Goal: Information Seeking & Learning: Learn about a topic

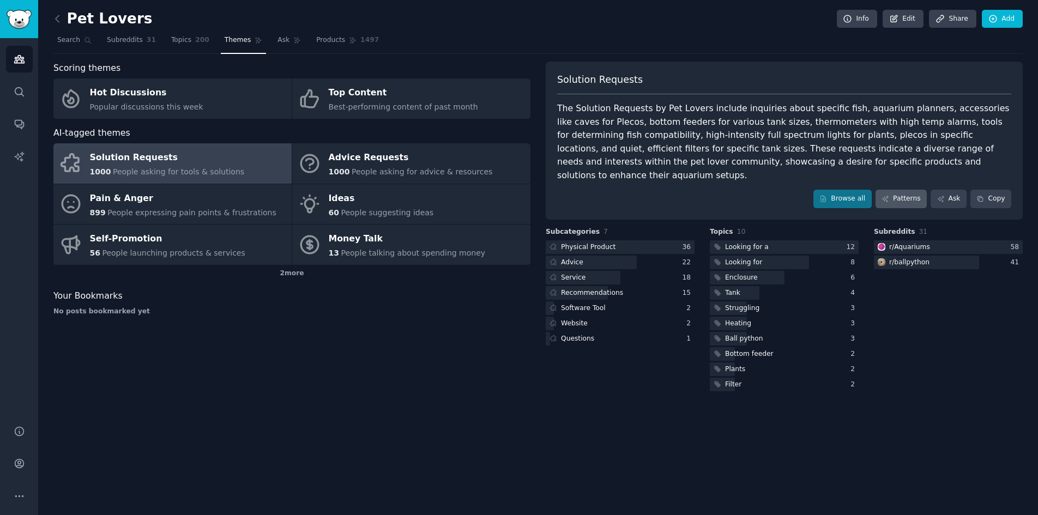
click at [904, 190] on link "Patterns" at bounding box center [900, 199] width 51 height 19
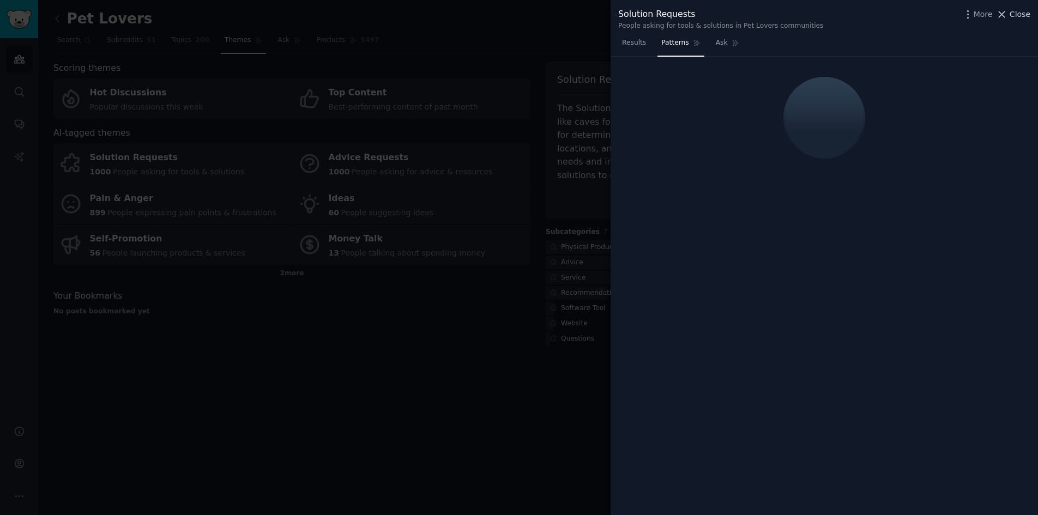
click at [1013, 18] on span "Close" at bounding box center [1020, 14] width 21 height 11
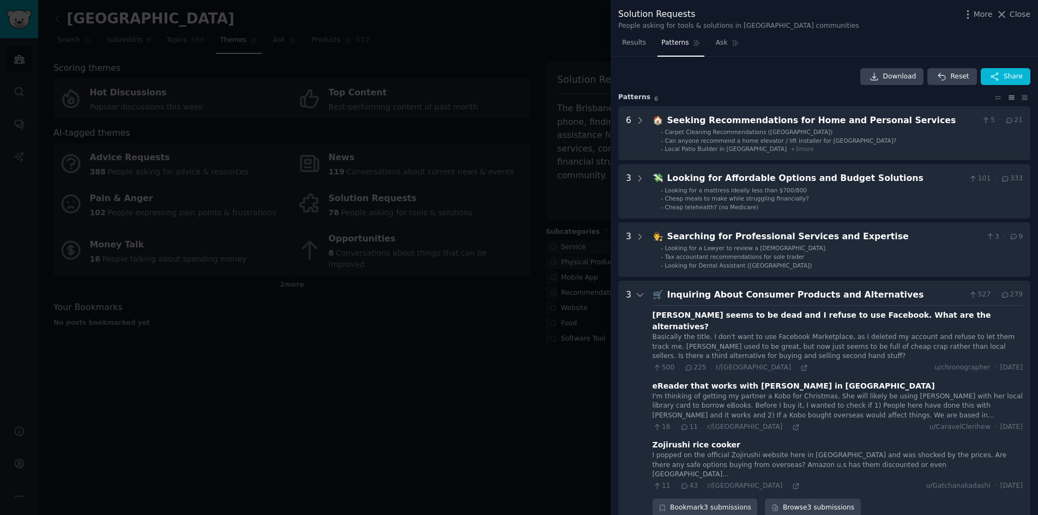
click at [481, 317] on div at bounding box center [519, 257] width 1038 height 515
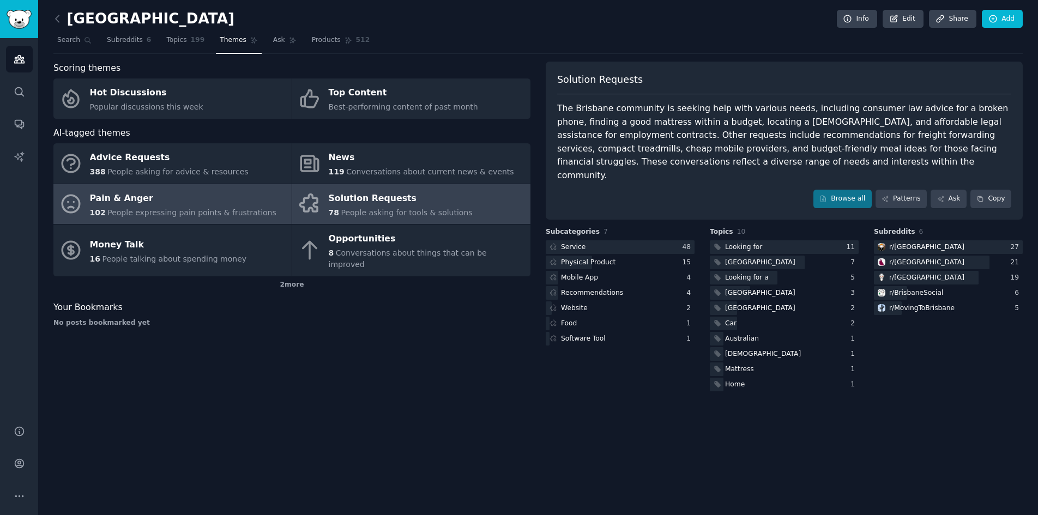
click at [188, 195] on div "Pain & Anger" at bounding box center [183, 198] width 186 height 17
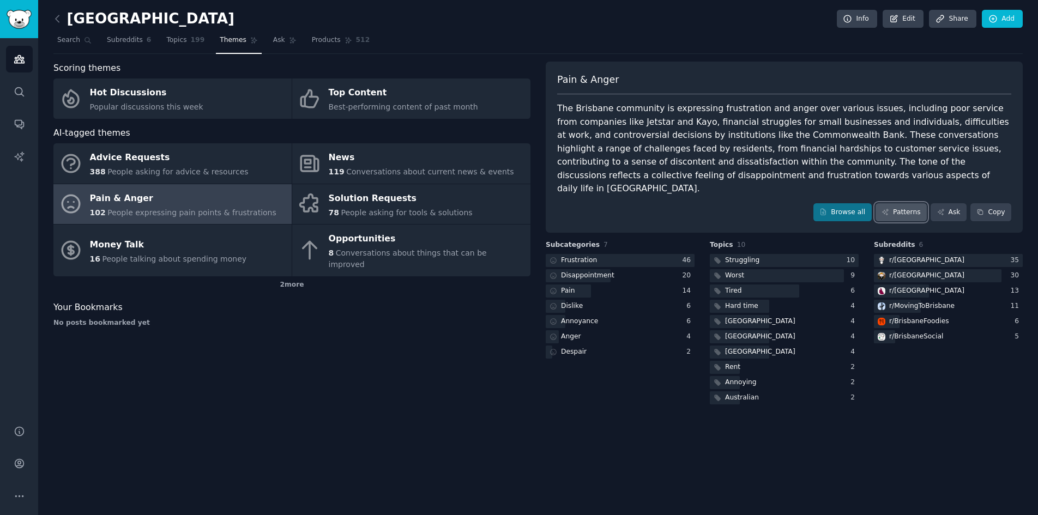
click at [920, 203] on link "Patterns" at bounding box center [900, 212] width 51 height 19
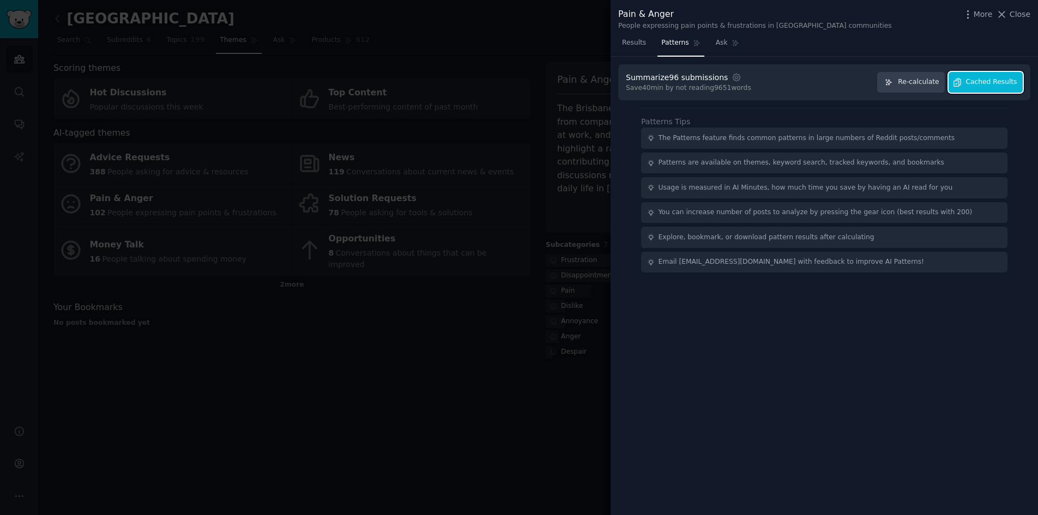
click at [1001, 84] on span "Cached Results" at bounding box center [991, 82] width 51 height 10
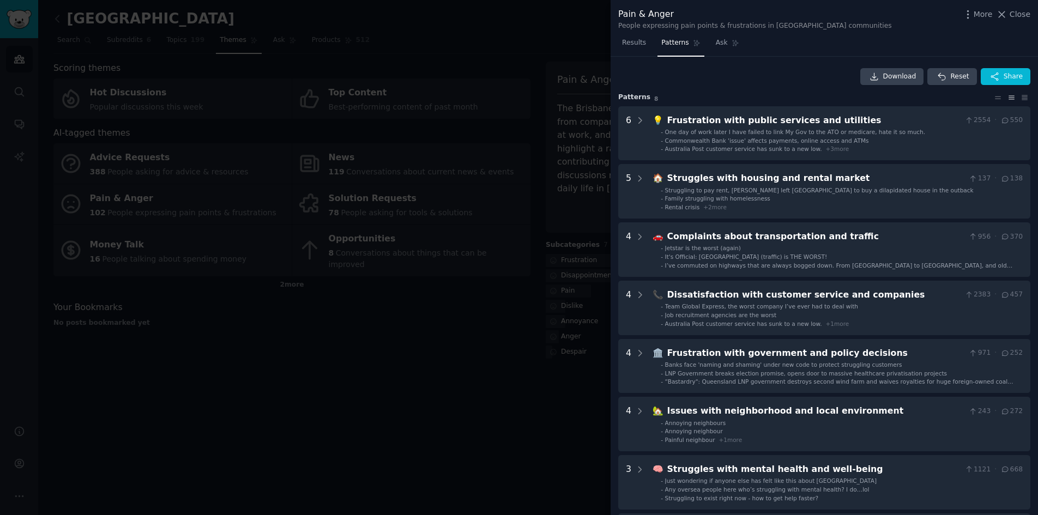
click at [490, 317] on div at bounding box center [519, 257] width 1038 height 515
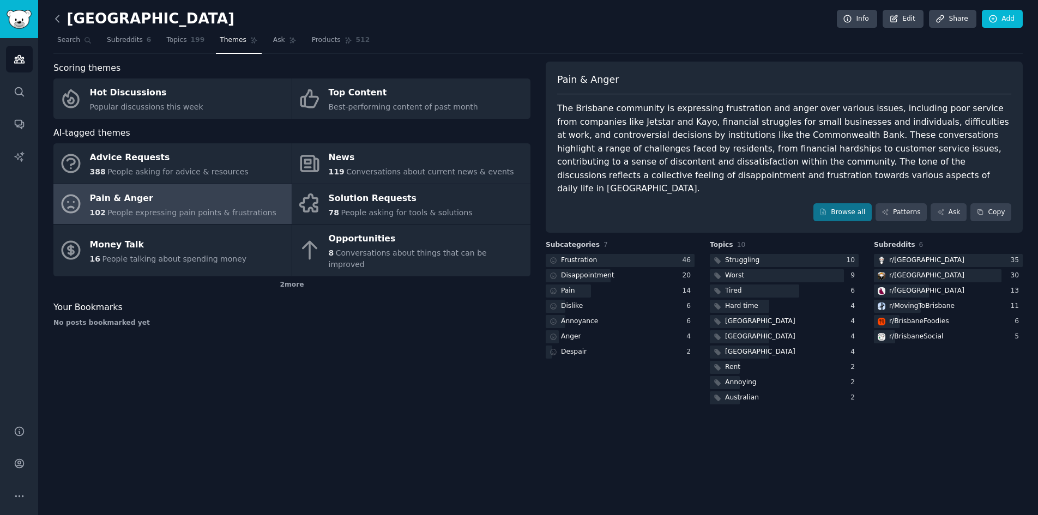
click at [61, 20] on icon at bounding box center [57, 18] width 11 height 11
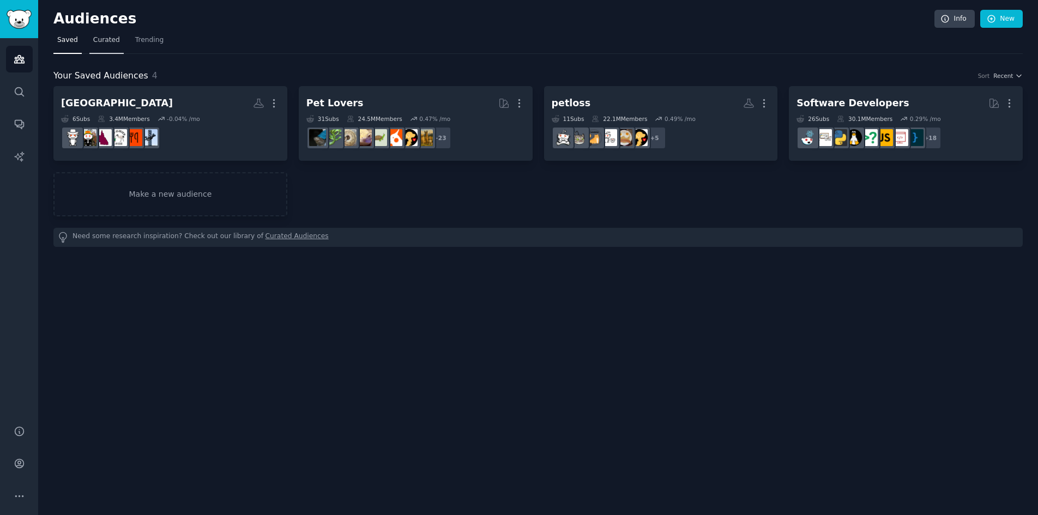
click at [108, 45] on span "Curated" at bounding box center [106, 40] width 27 height 10
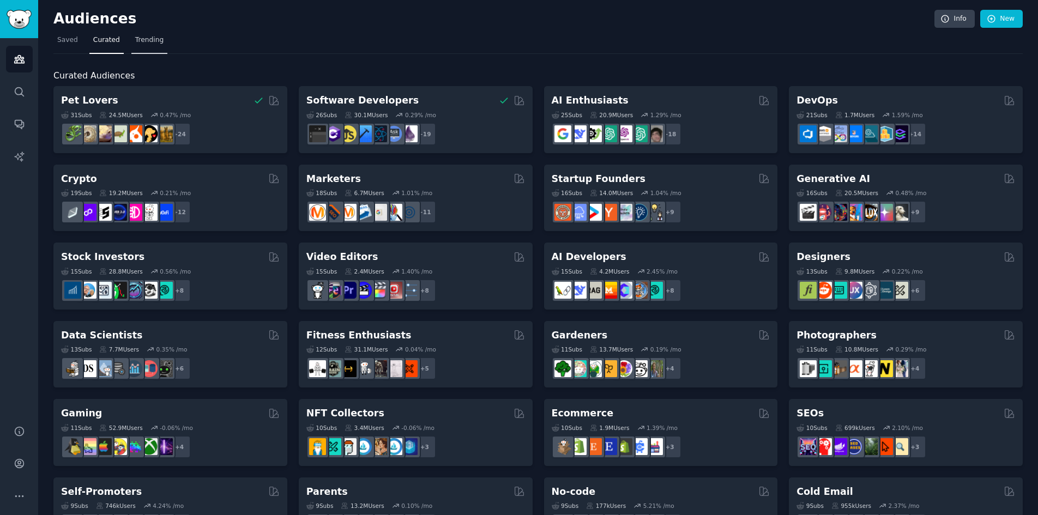
click at [146, 41] on span "Trending" at bounding box center [149, 40] width 28 height 10
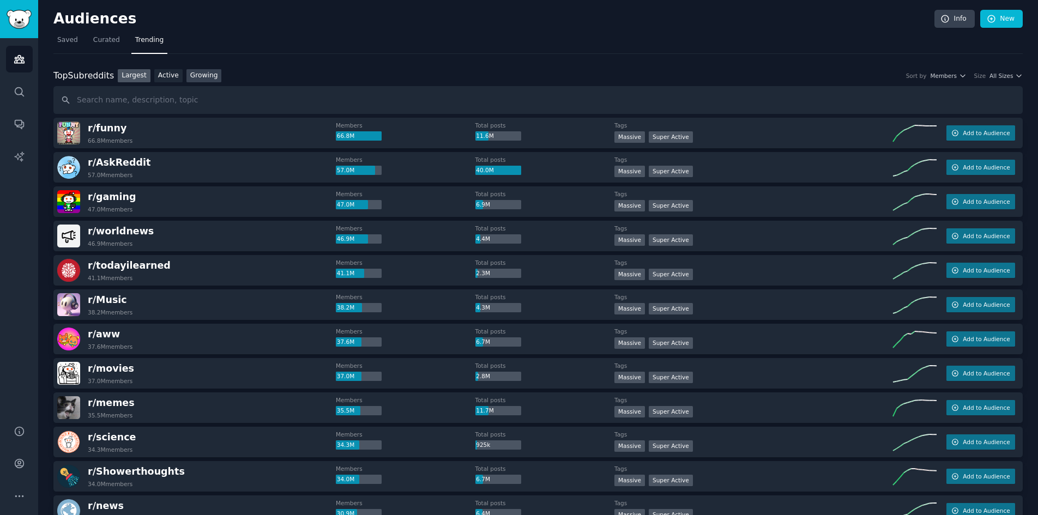
click at [198, 79] on link "Growing" at bounding box center [203, 76] width 35 height 14
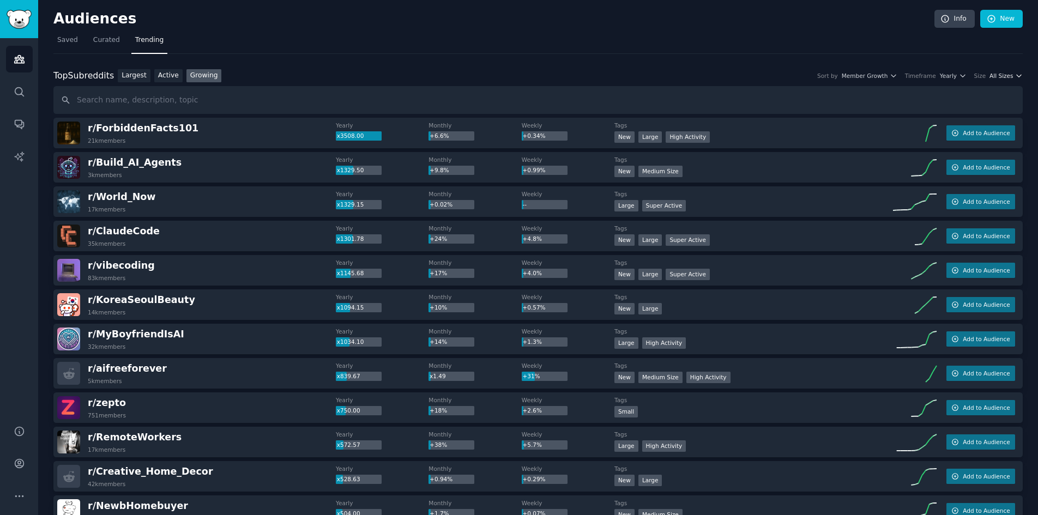
click at [996, 76] on span "All Sizes" at bounding box center [1000, 76] width 23 height 8
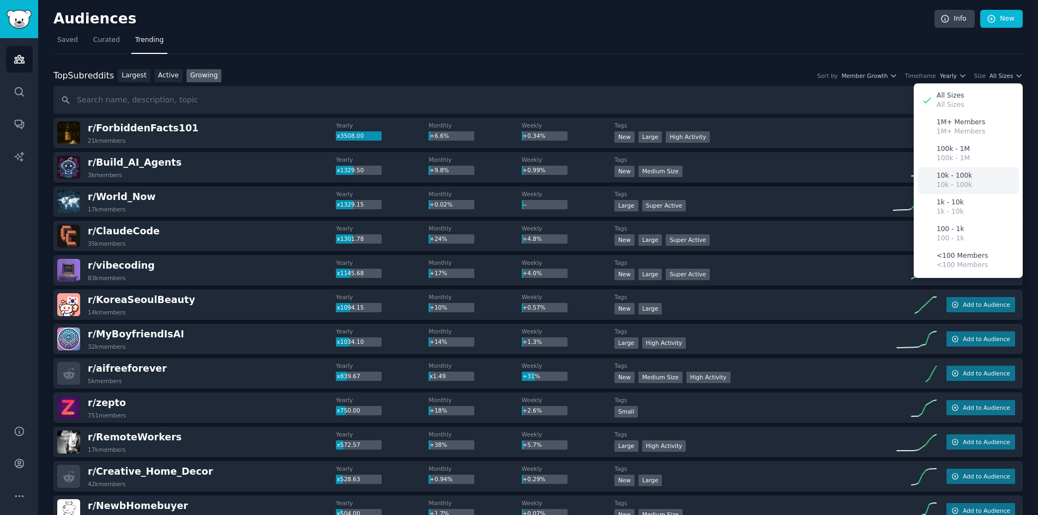
click at [969, 172] on div "10k - 100k 10k - 100k" at bounding box center [967, 180] width 101 height 27
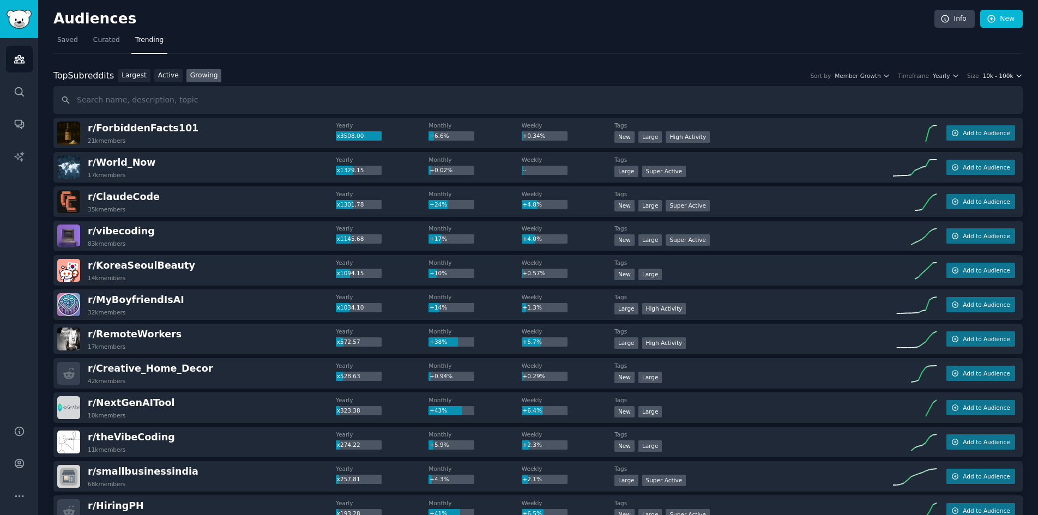
click at [1008, 76] on span "10k - 100k" at bounding box center [997, 76] width 31 height 8
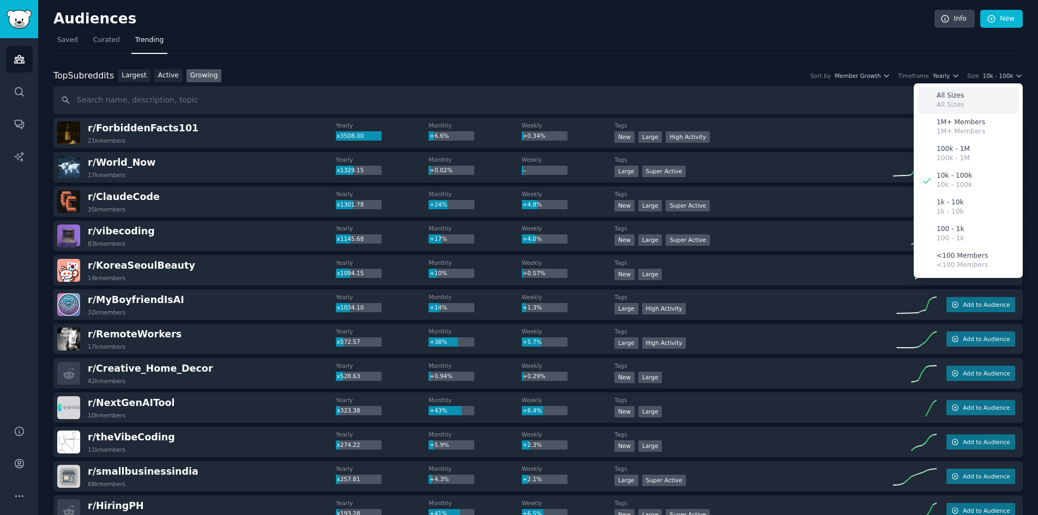
click at [972, 105] on div "All Sizes All Sizes" at bounding box center [967, 100] width 101 height 27
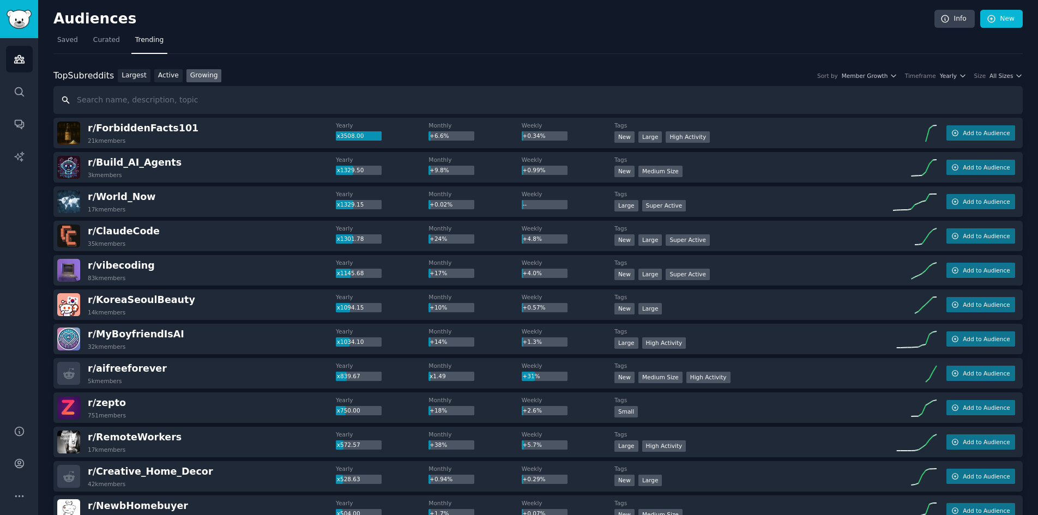
click at [245, 101] on input "text" at bounding box center [537, 100] width 969 height 28
